Goal: Navigation & Orientation: Find specific page/section

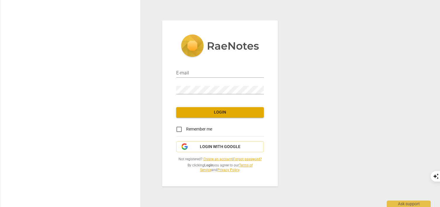
type input "[EMAIL_ADDRESS][DOMAIN_NAME]"
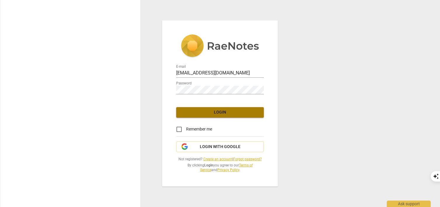
click at [222, 115] on button "Login" at bounding box center [220, 112] width 88 height 11
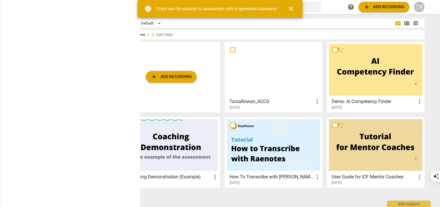
click at [82, 44] on div "Shared with me" at bounding box center [82, 43] width 28 height 6
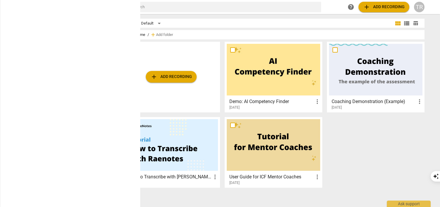
click at [111, 25] on span "expand_more" at bounding box center [112, 25] width 7 height 7
click at [41, 4] on h2 "RaeNotes" at bounding box center [45, 7] width 31 height 8
